Goal: Task Accomplishment & Management: Complete application form

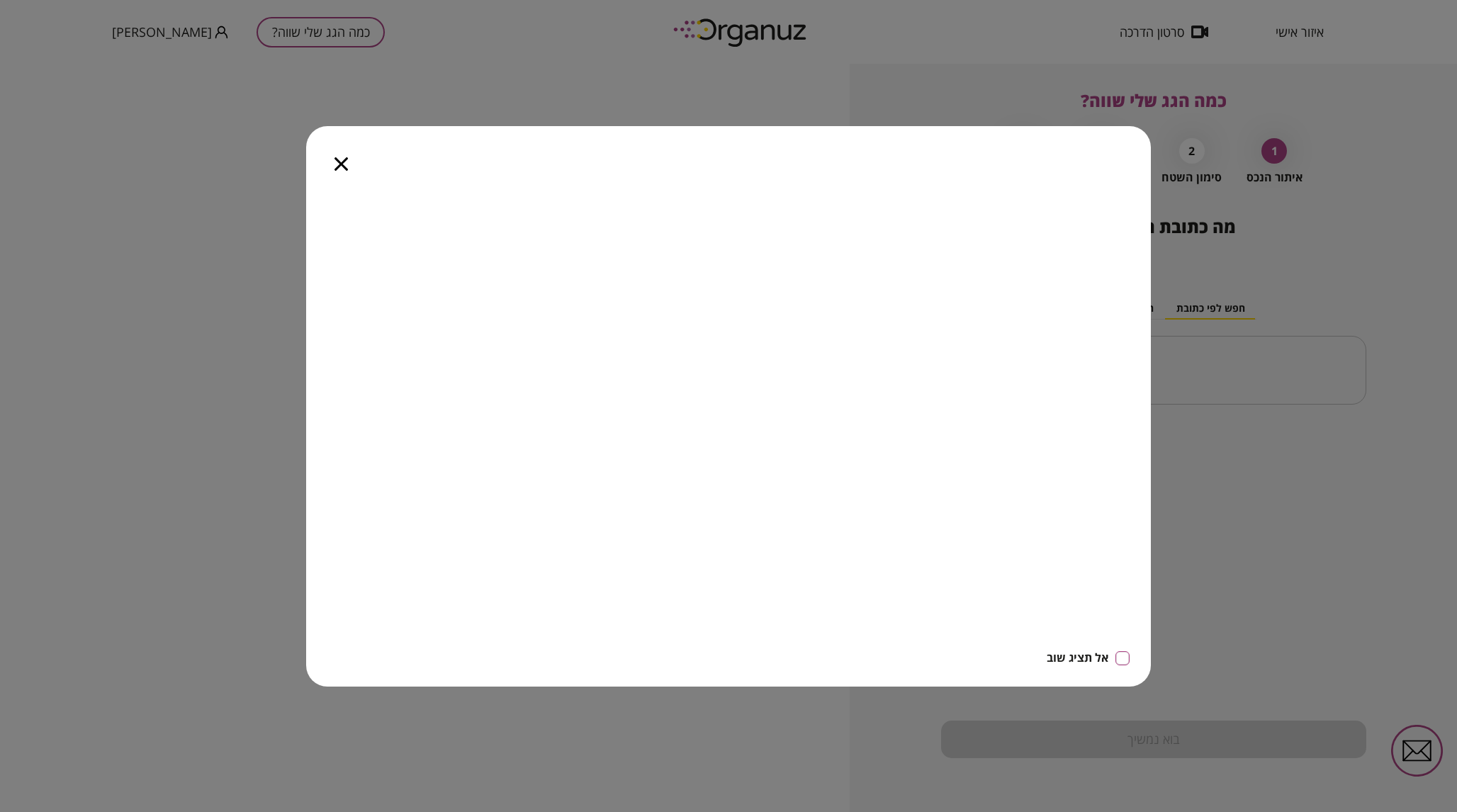
click at [341, 165] on icon "button" at bounding box center [341, 163] width 14 height 14
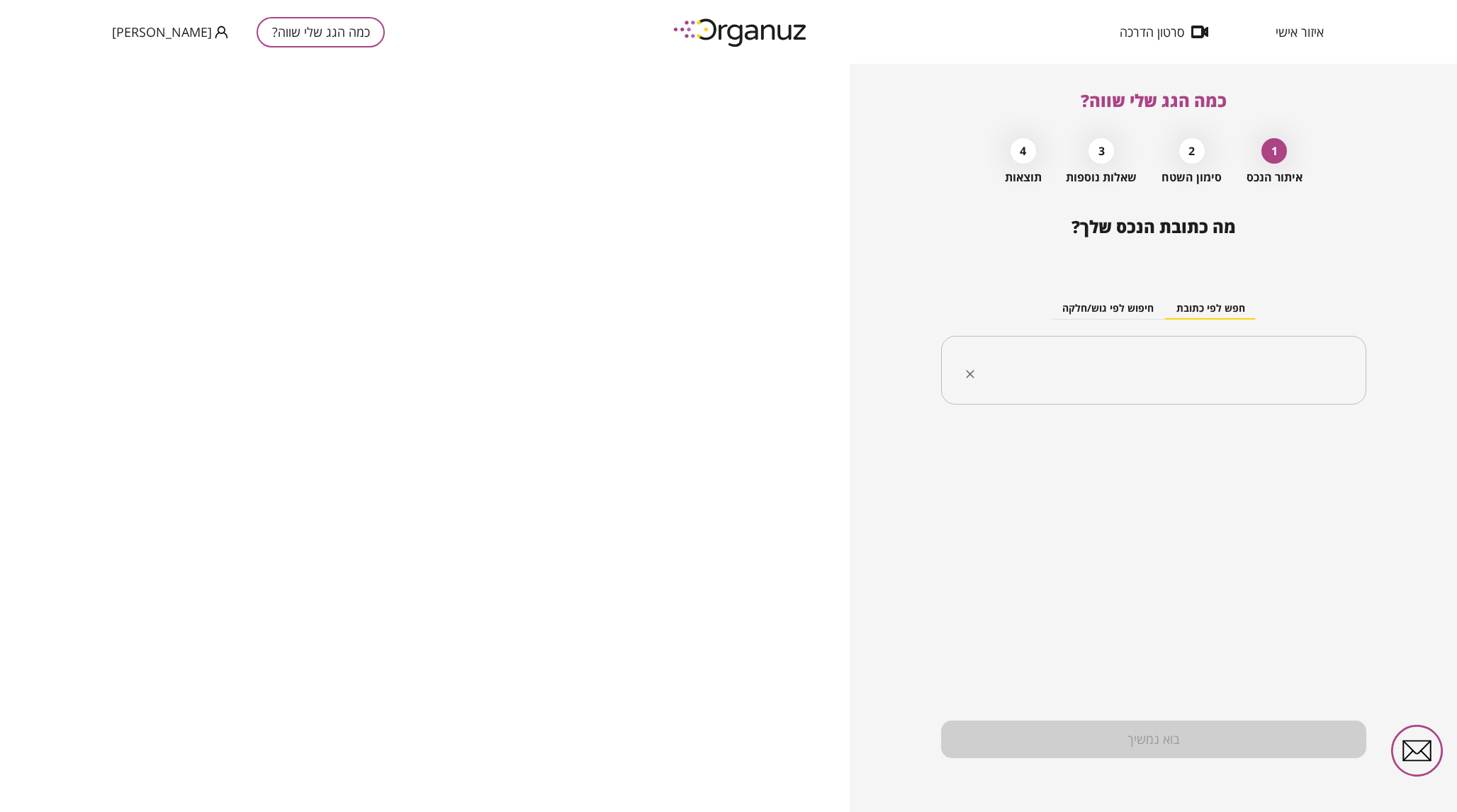
click at [1276, 359] on input "text" at bounding box center [1159, 370] width 380 height 35
type input "*"
click at [1314, 447] on li "[PERSON_NAME] 32 קדימה-צורן" at bounding box center [1153, 441] width 388 height 25
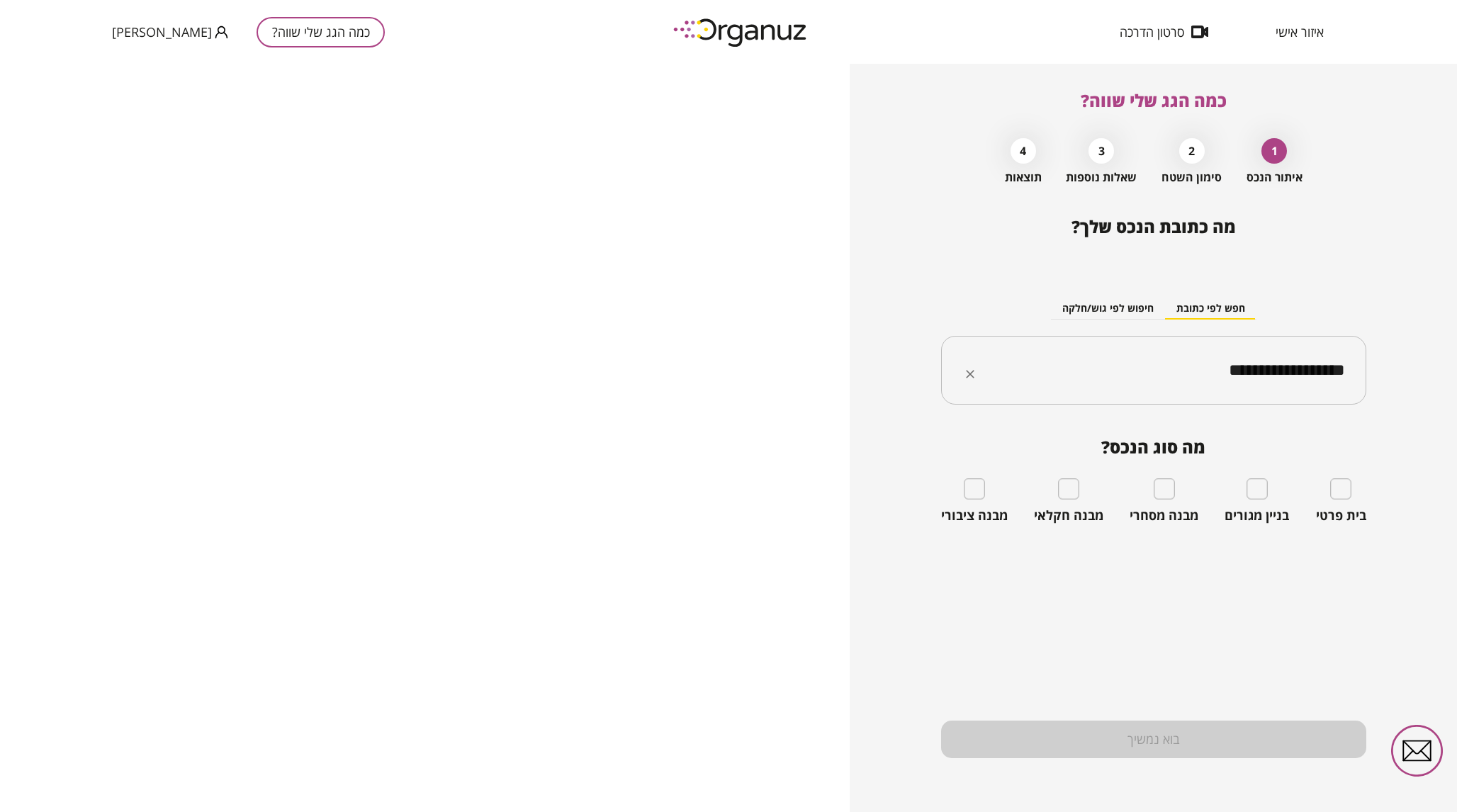
type input "**********"
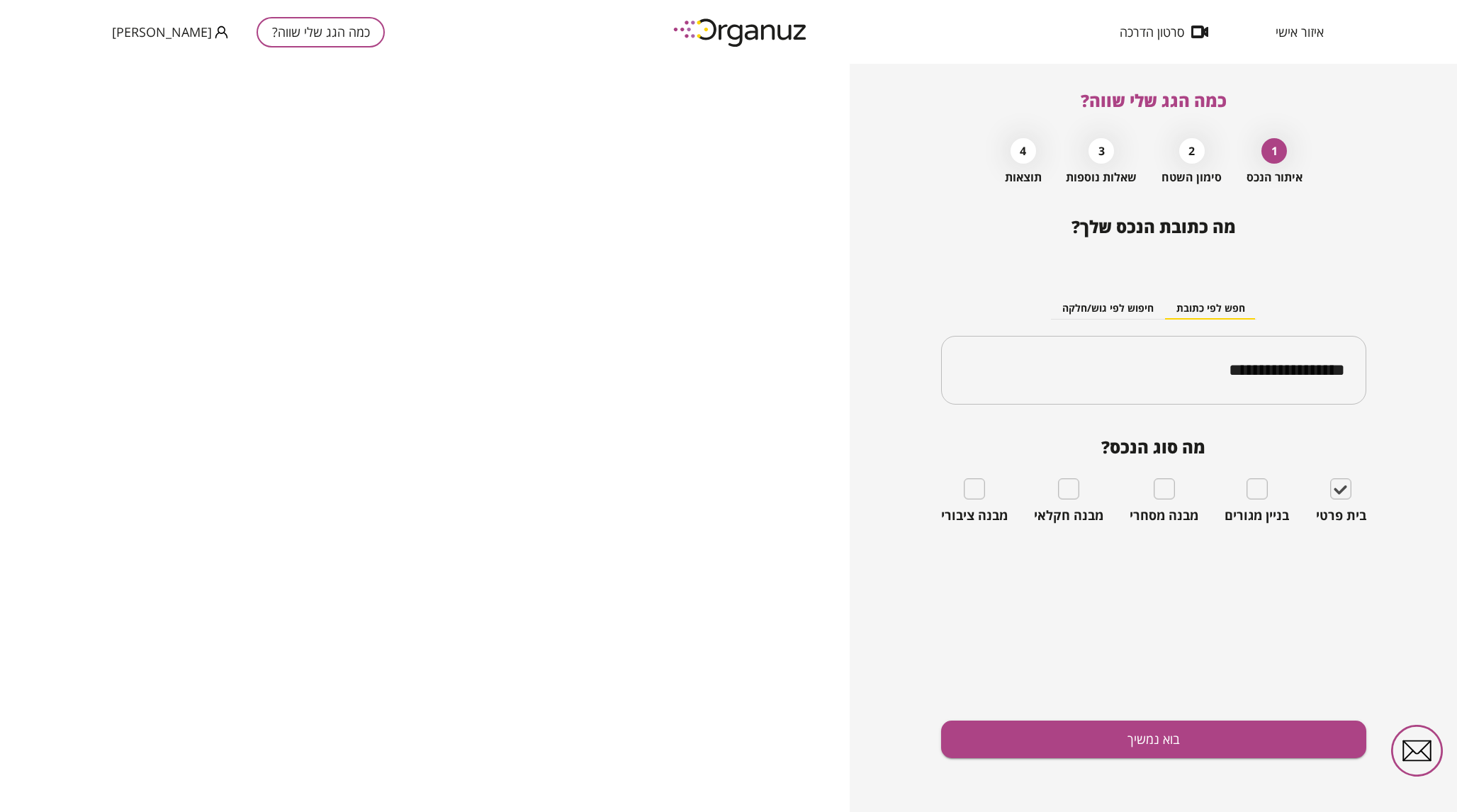
click at [215, 36] on icon "button" at bounding box center [221, 32] width 14 height 14
click at [125, 55] on li "התנתק" at bounding box center [139, 58] width 55 height 25
click at [153, 33] on span "[PERSON_NAME]" at bounding box center [161, 32] width 100 height 14
click at [142, 51] on li "התנתק" at bounding box center [139, 58] width 55 height 25
click at [166, 27] on span "הרשמה/ כניסה" at bounding box center [150, 32] width 76 height 14
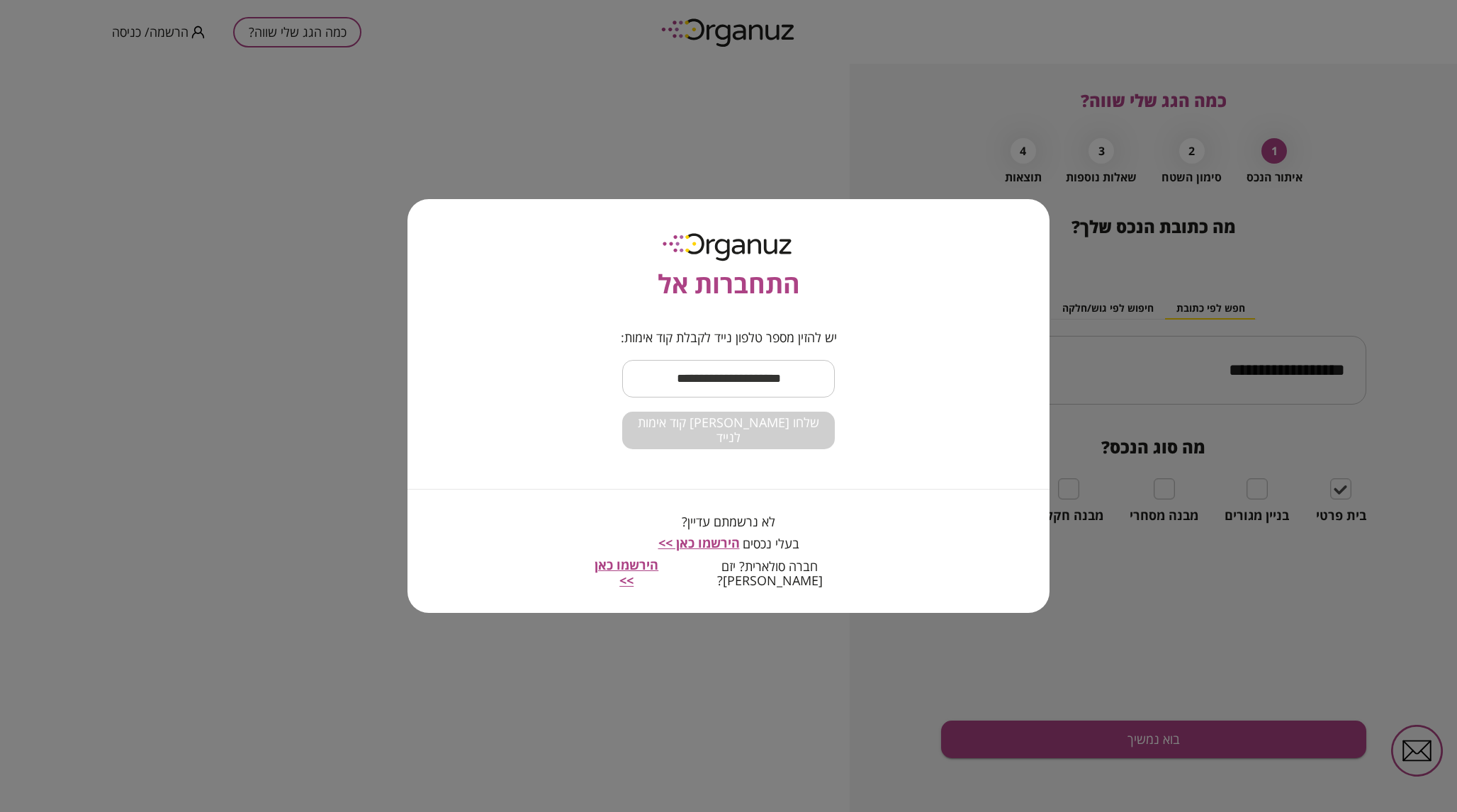
click at [753, 376] on input "text" at bounding box center [728, 379] width 212 height 42
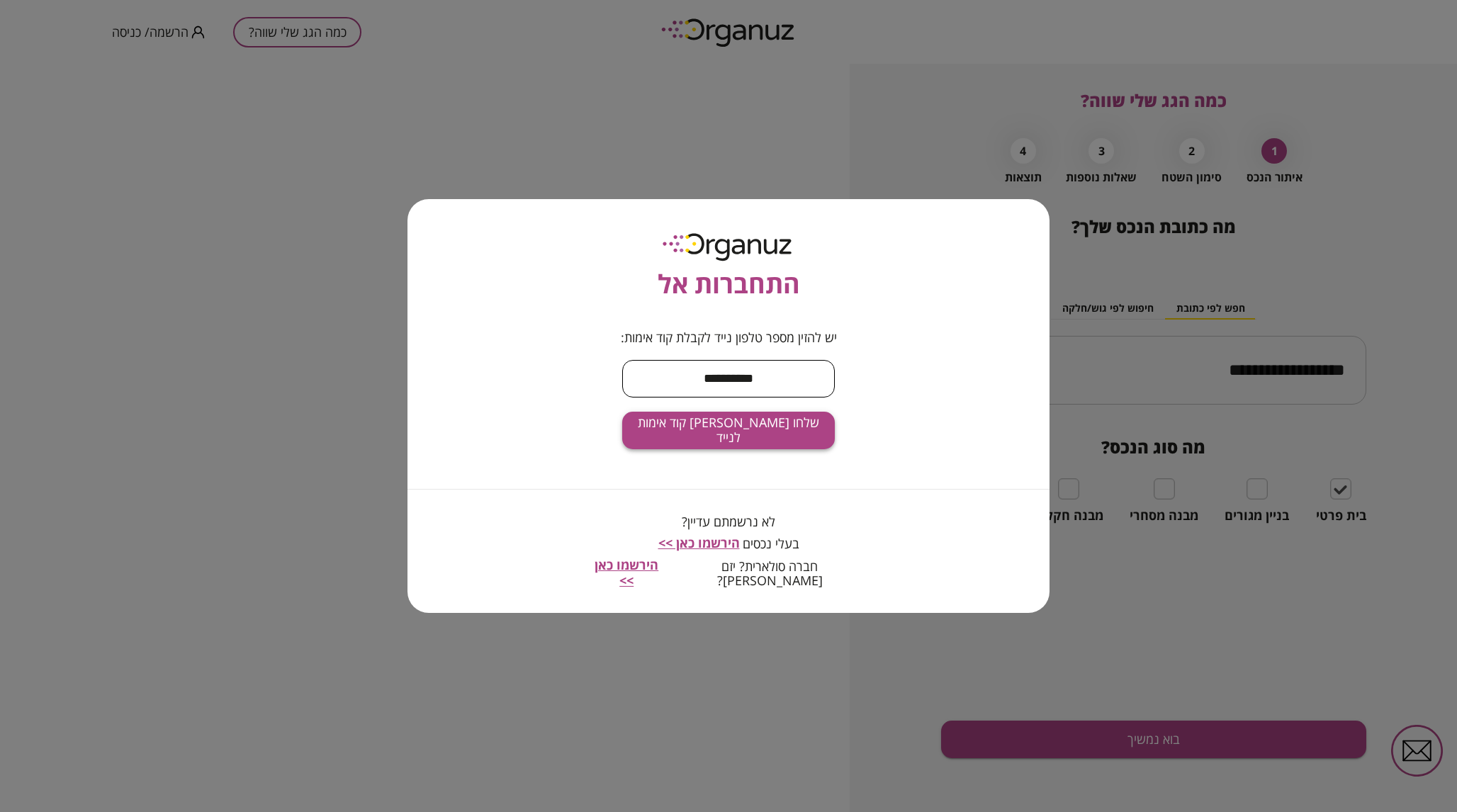
type input "**********"
click at [719, 430] on span "שלחו [PERSON_NAME] קוד אימות לנייד" at bounding box center [729, 430] width 190 height 30
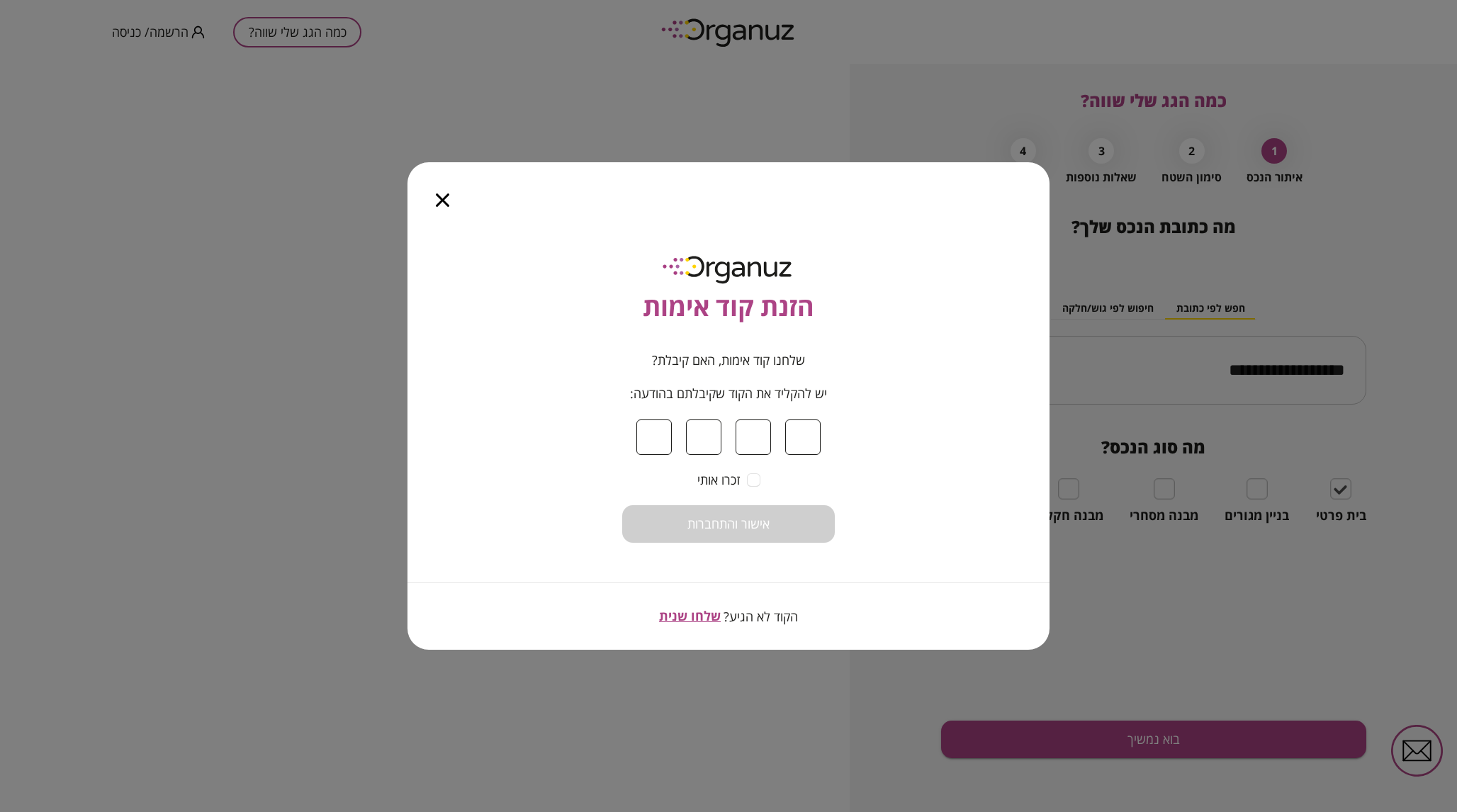
type input "*"
click at [781, 531] on button "אישור והתחברות" at bounding box center [728, 524] width 212 height 37
